Goal: Browse casually: Explore the website without a specific task or goal

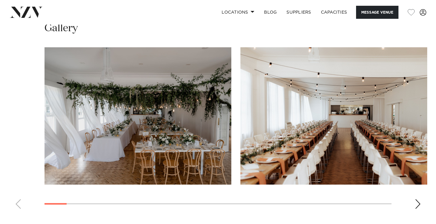
scroll to position [610, 0]
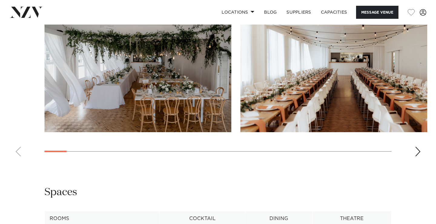
click at [417, 151] on div "Next slide" at bounding box center [417, 151] width 6 height 10
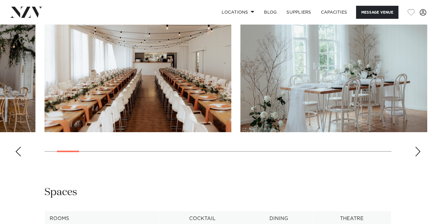
click at [417, 151] on div "Next slide" at bounding box center [417, 151] width 6 height 10
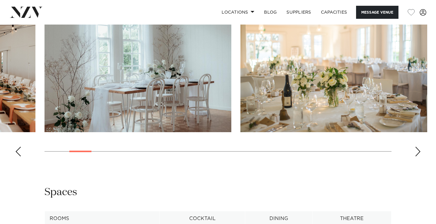
click at [417, 151] on div "Next slide" at bounding box center [417, 151] width 6 height 10
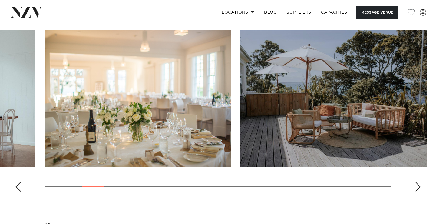
scroll to position [574, 0]
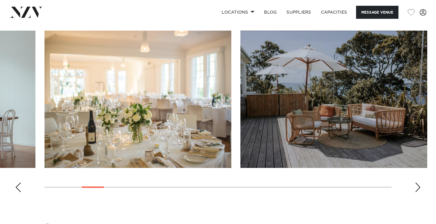
click at [417, 187] on div "Next slide" at bounding box center [417, 187] width 6 height 10
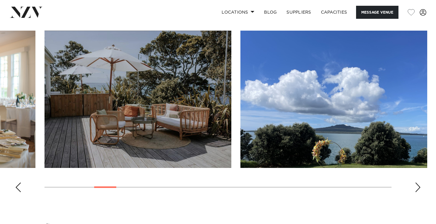
click at [417, 187] on div "Next slide" at bounding box center [417, 187] width 6 height 10
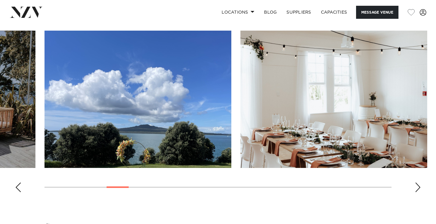
click at [417, 187] on div "Next slide" at bounding box center [417, 187] width 6 height 10
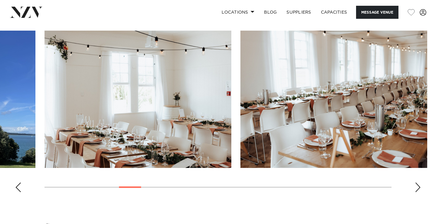
click at [417, 187] on div "Next slide" at bounding box center [417, 187] width 6 height 10
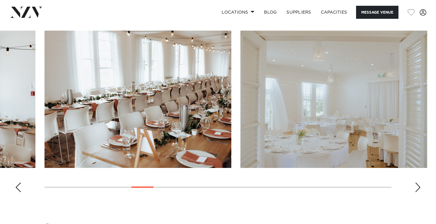
click at [417, 187] on div "Next slide" at bounding box center [417, 187] width 6 height 10
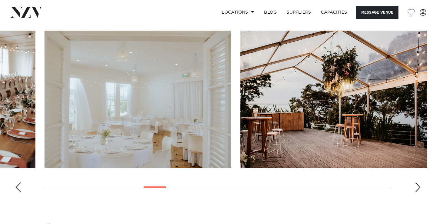
click at [417, 187] on div "Next slide" at bounding box center [417, 187] width 6 height 10
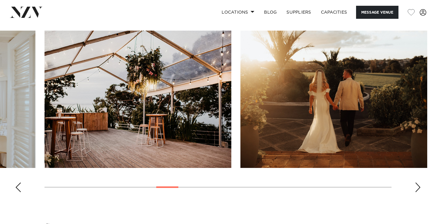
click at [417, 187] on div "Next slide" at bounding box center [417, 187] width 6 height 10
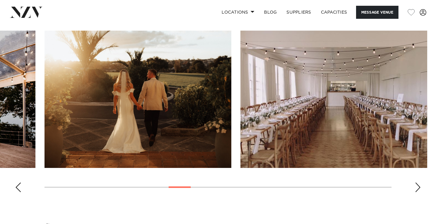
click at [417, 187] on div "Next slide" at bounding box center [417, 187] width 6 height 10
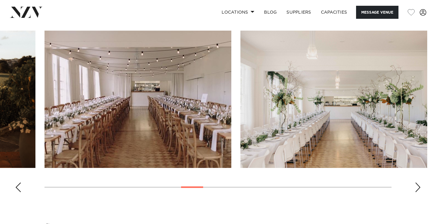
click at [419, 185] on div "Next slide" at bounding box center [417, 187] width 6 height 10
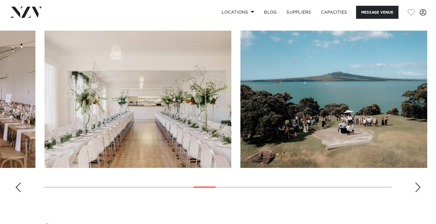
click at [419, 185] on div "Next slide" at bounding box center [417, 187] width 6 height 10
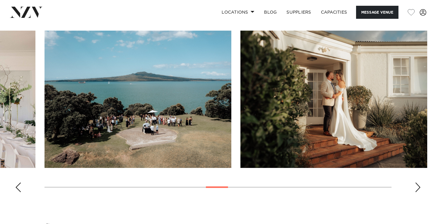
click at [419, 185] on div "Next slide" at bounding box center [417, 187] width 6 height 10
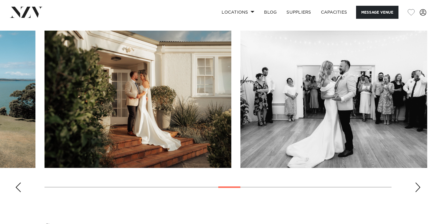
click at [419, 185] on div "Next slide" at bounding box center [417, 187] width 6 height 10
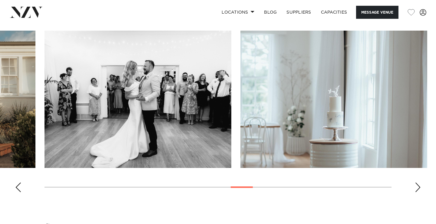
click at [419, 185] on div "Next slide" at bounding box center [417, 187] width 6 height 10
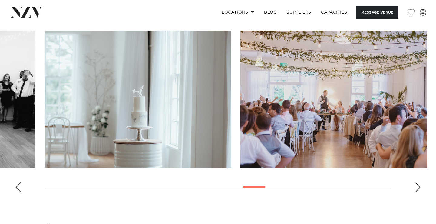
click at [419, 185] on div "Next slide" at bounding box center [417, 187] width 6 height 10
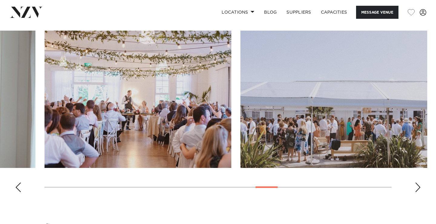
click at [419, 185] on div "Next slide" at bounding box center [417, 187] width 6 height 10
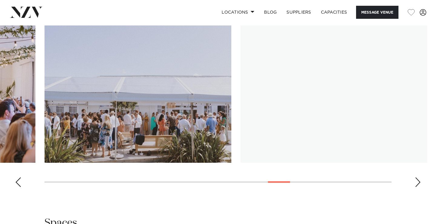
scroll to position [582, 0]
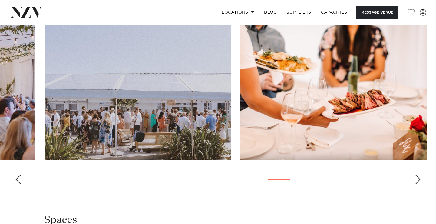
click at [417, 180] on div "Next slide" at bounding box center [417, 179] width 6 height 10
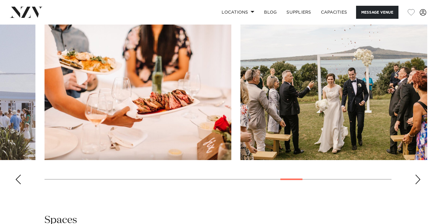
click at [417, 180] on div "Next slide" at bounding box center [417, 179] width 6 height 10
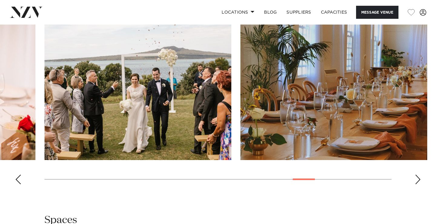
click at [417, 180] on div "Next slide" at bounding box center [417, 179] width 6 height 10
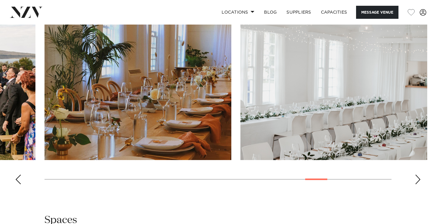
click at [417, 180] on div "Next slide" at bounding box center [417, 179] width 6 height 10
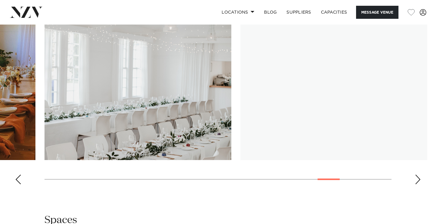
click at [417, 180] on div "Next slide" at bounding box center [417, 179] width 6 height 10
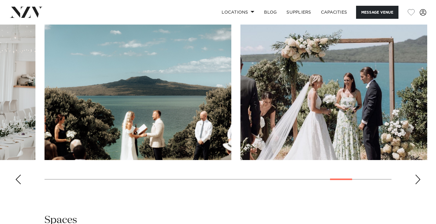
click at [417, 180] on div "Next slide" at bounding box center [417, 179] width 6 height 10
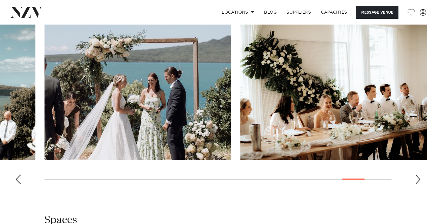
click at [417, 180] on div "Next slide" at bounding box center [417, 179] width 6 height 10
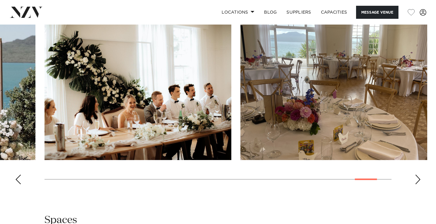
click at [417, 180] on div "Next slide" at bounding box center [417, 179] width 6 height 10
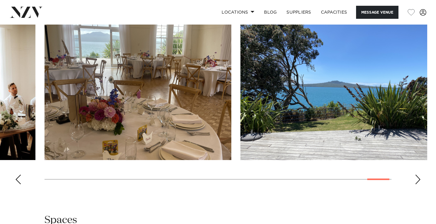
click at [417, 180] on div "Next slide" at bounding box center [417, 179] width 6 height 10
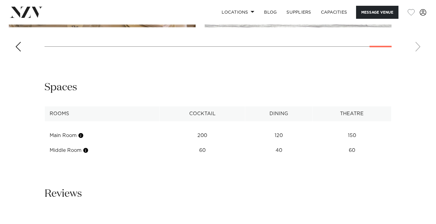
scroll to position [740, 0]
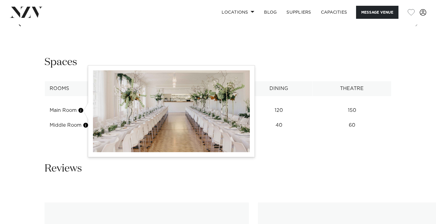
click at [81, 111] on button "button" at bounding box center [81, 110] width 6 height 6
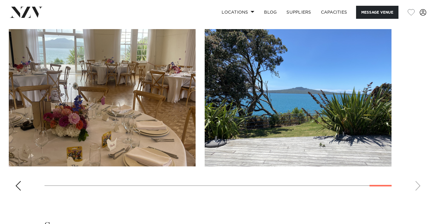
scroll to position [571, 0]
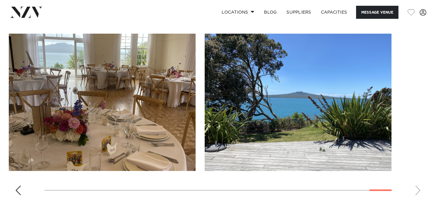
click at [18, 191] on div "Previous slide" at bounding box center [18, 190] width 6 height 10
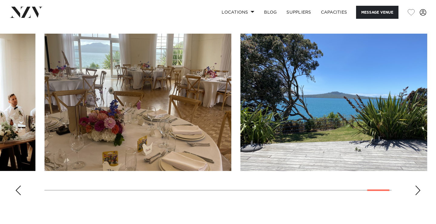
click at [18, 191] on div "Previous slide" at bounding box center [18, 190] width 6 height 10
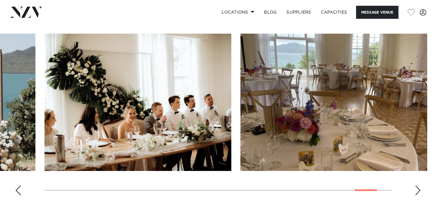
click at [18, 191] on div "Previous slide" at bounding box center [18, 190] width 6 height 10
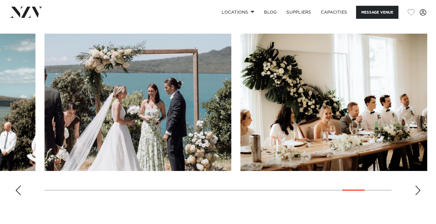
click at [18, 191] on div "Previous slide" at bounding box center [18, 190] width 6 height 10
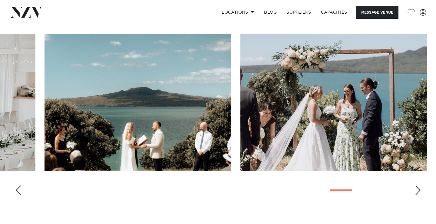
click at [18, 191] on div "Previous slide" at bounding box center [18, 190] width 6 height 10
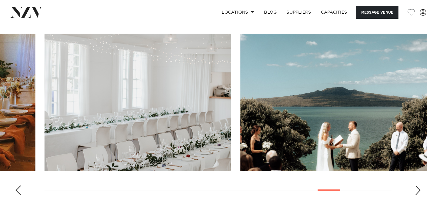
click at [18, 191] on div "Previous slide" at bounding box center [18, 190] width 6 height 10
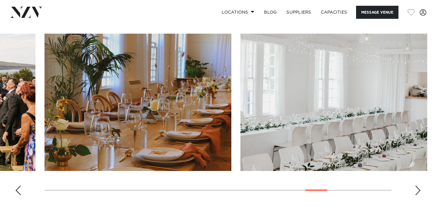
click at [18, 191] on div "Previous slide" at bounding box center [18, 190] width 6 height 10
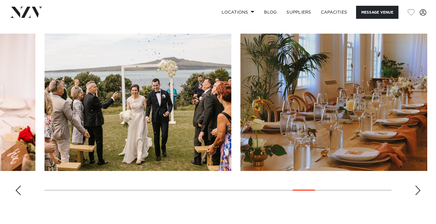
click at [18, 191] on div "Previous slide" at bounding box center [18, 190] width 6 height 10
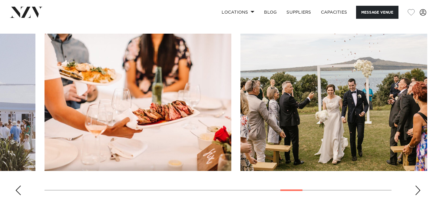
click at [18, 191] on div "Previous slide" at bounding box center [18, 190] width 6 height 10
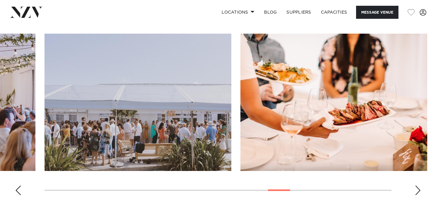
click at [18, 191] on div "Previous slide" at bounding box center [18, 190] width 6 height 10
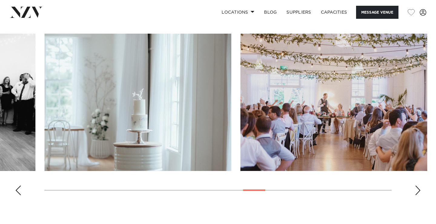
click at [18, 191] on div "Previous slide" at bounding box center [18, 190] width 6 height 10
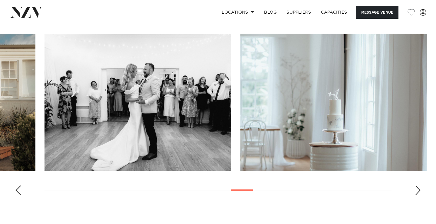
click at [18, 191] on div "Previous slide" at bounding box center [18, 190] width 6 height 10
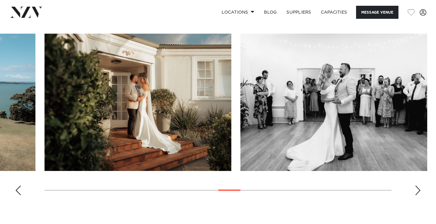
click at [18, 191] on div "Previous slide" at bounding box center [18, 190] width 6 height 10
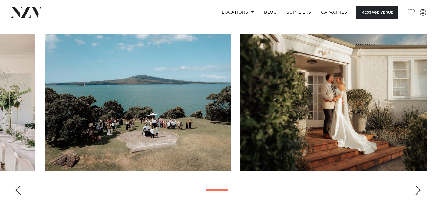
click at [18, 191] on div "Previous slide" at bounding box center [18, 190] width 6 height 10
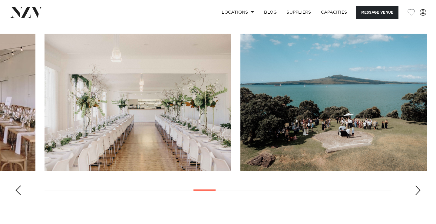
click at [18, 191] on div "Previous slide" at bounding box center [18, 190] width 6 height 10
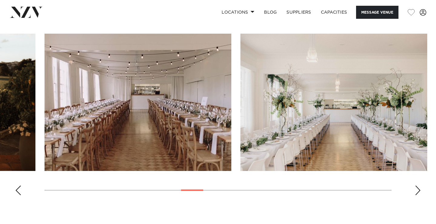
click at [18, 191] on div "Previous slide" at bounding box center [18, 190] width 6 height 10
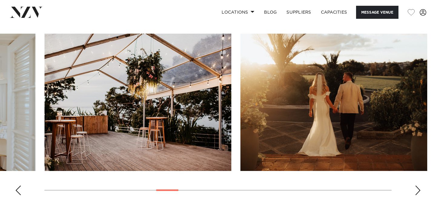
click at [18, 191] on div "Previous slide" at bounding box center [18, 190] width 6 height 10
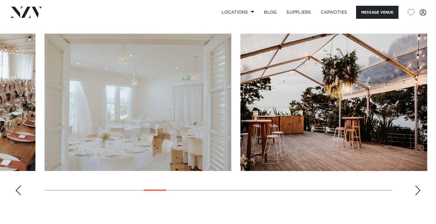
click at [18, 191] on div "Previous slide" at bounding box center [18, 190] width 6 height 10
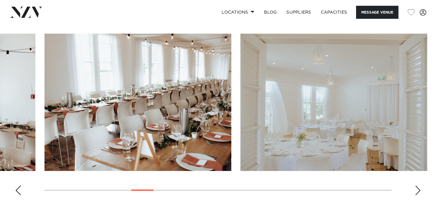
click at [18, 191] on div "Previous slide" at bounding box center [18, 190] width 6 height 10
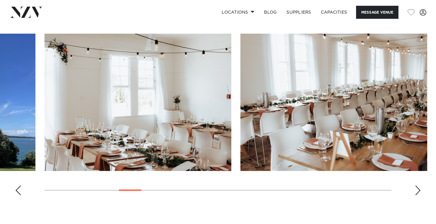
click at [18, 191] on div "Previous slide" at bounding box center [18, 190] width 6 height 10
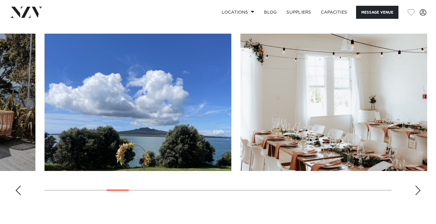
click at [18, 191] on div "Previous slide" at bounding box center [18, 190] width 6 height 10
